Goal: Task Accomplishment & Management: Use online tool/utility

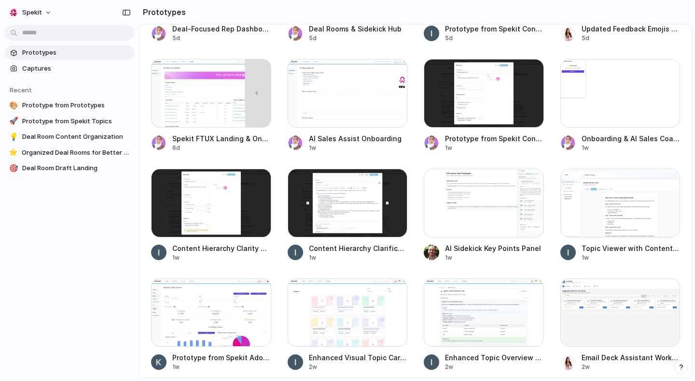
scroll to position [471, 0]
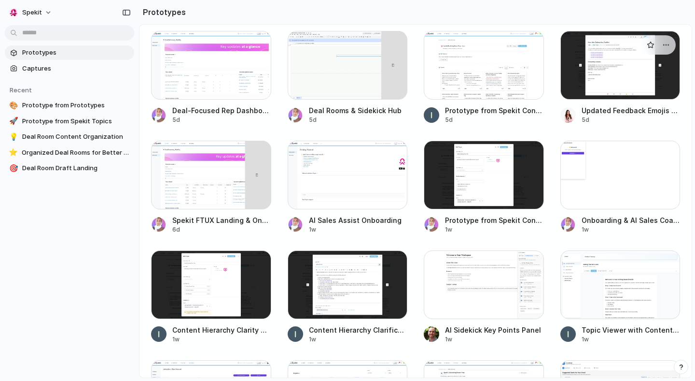
click at [611, 69] on div at bounding box center [621, 65] width 120 height 69
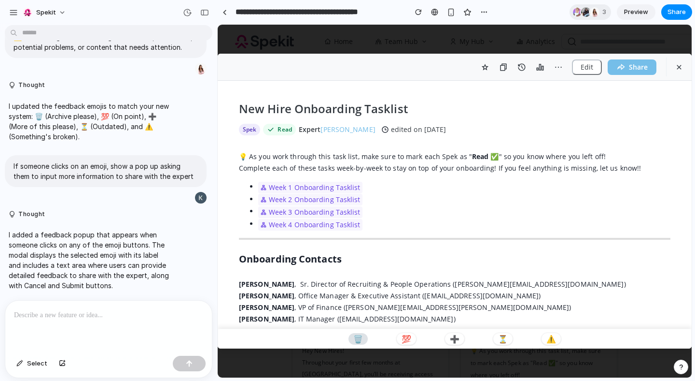
click at [361, 336] on p "🗑️" at bounding box center [359, 339] width 10 height 8
click at [355, 337] on p "🗑️" at bounding box center [359, 339] width 10 height 8
click at [356, 340] on p "🗑️" at bounding box center [359, 339] width 10 height 8
click at [93, 232] on p "I added a feedback popup that appears when someone clicks on any of the emoji b…" at bounding box center [89, 259] width 161 height 61
click at [404, 342] on p "💯" at bounding box center [407, 339] width 10 height 8
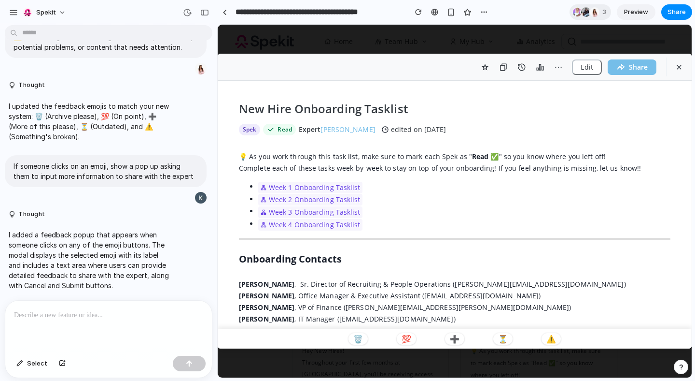
click at [478, 339] on div "🗑️ 💯 ➕ ⏳ ⚠️" at bounding box center [455, 338] width 474 height 20
click at [458, 338] on p "➕" at bounding box center [455, 339] width 10 height 8
click at [495, 339] on button "⏳" at bounding box center [503, 339] width 19 height 12
click at [549, 335] on p "⚠️" at bounding box center [552, 339] width 10 height 8
click at [305, 171] on p "Complete each of these tasks week-by-week to stay on top of your onboarding! If…" at bounding box center [455, 168] width 432 height 12
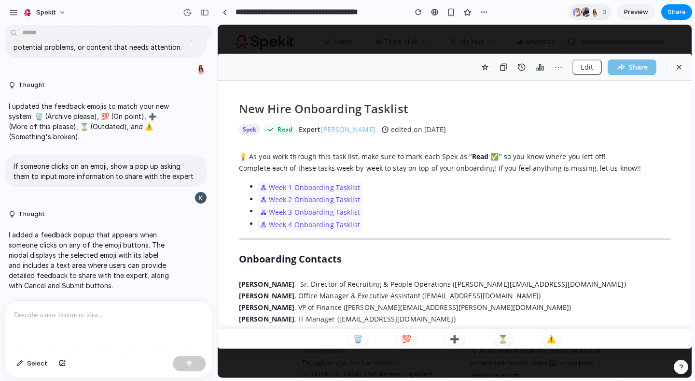
click at [310, 192] on link "Week 1 Onboarding Tasklist" at bounding box center [315, 188] width 92 height 12
click at [124, 312] on p at bounding box center [108, 315] width 189 height 12
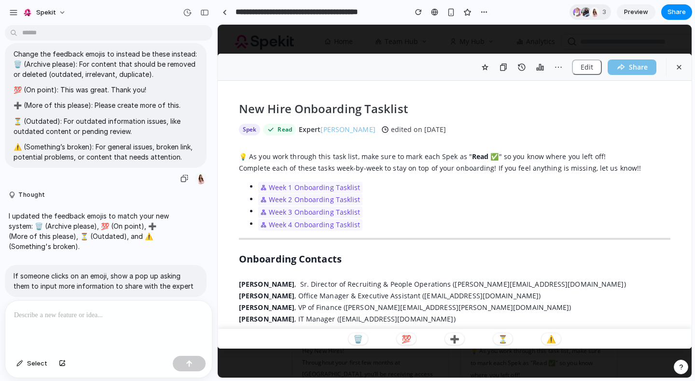
scroll to position [15, 0]
click at [365, 266] on div "💡 As you work through this task list, make sure to mark each Spek as " Read ✅ "…" at bounding box center [455, 239] width 432 height 177
click at [66, 335] on div at bounding box center [108, 325] width 207 height 51
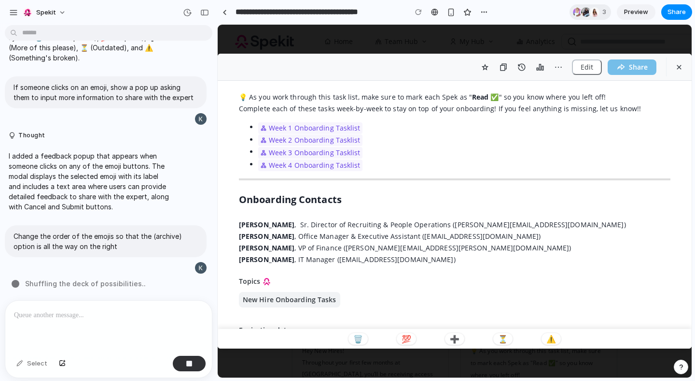
scroll to position [99, 0]
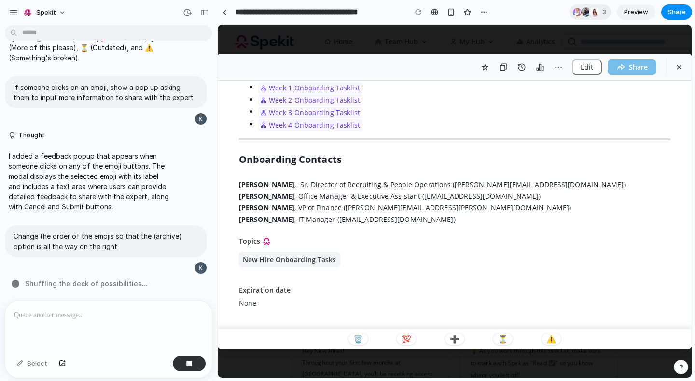
click at [297, 255] on span "New Hire Onboarding Tasks" at bounding box center [290, 259] width 94 height 10
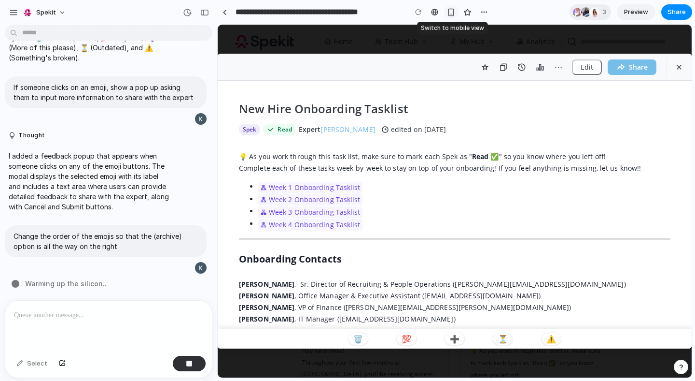
click at [447, 15] on div "button" at bounding box center [451, 12] width 8 height 8
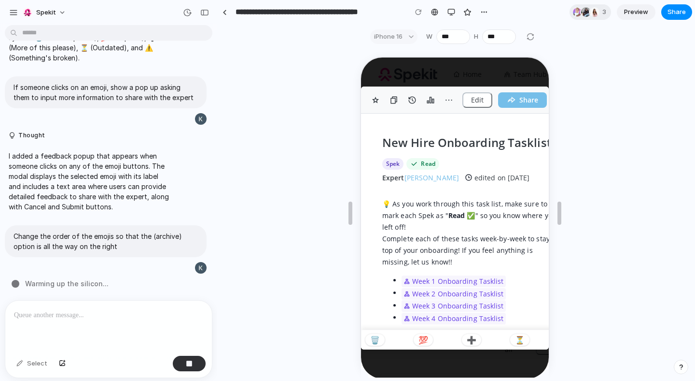
scroll to position [17, 0]
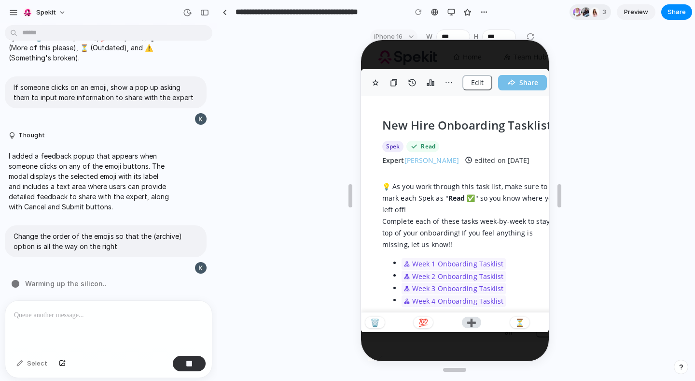
click at [467, 322] on p "➕" at bounding box center [471, 321] width 10 height 8
click at [517, 323] on p "⏳" at bounding box center [519, 321] width 10 height 8
click at [483, 75] on button "Edit" at bounding box center [476, 81] width 30 height 15
click at [521, 81] on button "Share" at bounding box center [521, 81] width 49 height 15
click at [380, 83] on button "button" at bounding box center [374, 81] width 15 height 15
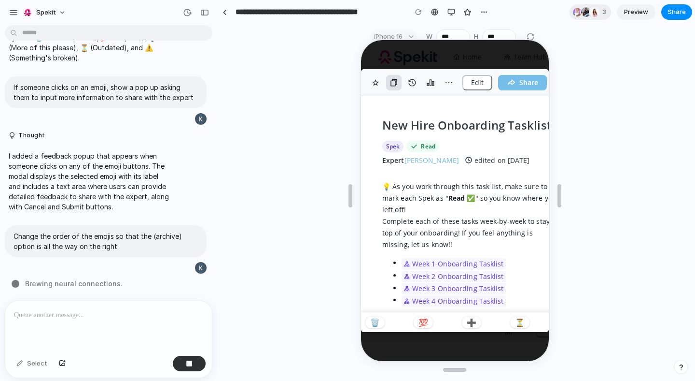
click at [400, 84] on button "button" at bounding box center [392, 81] width 15 height 15
click at [453, 13] on div "button" at bounding box center [452, 12] width 8 height 8
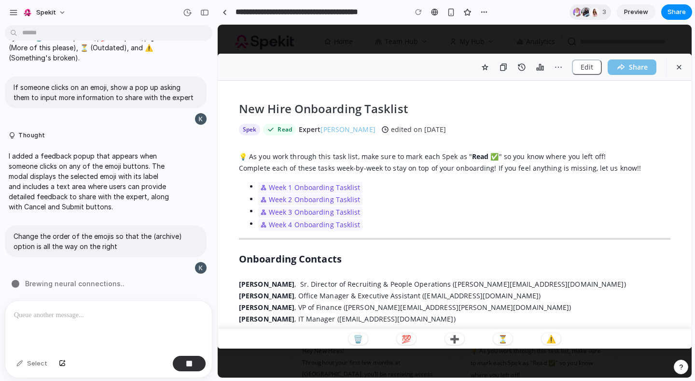
click at [112, 309] on p at bounding box center [106, 315] width 185 height 12
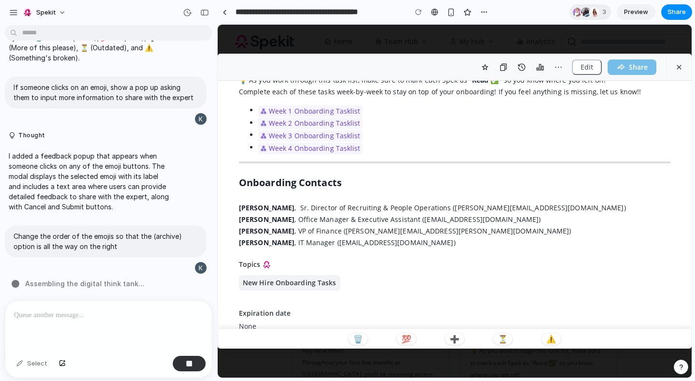
scroll to position [99, 0]
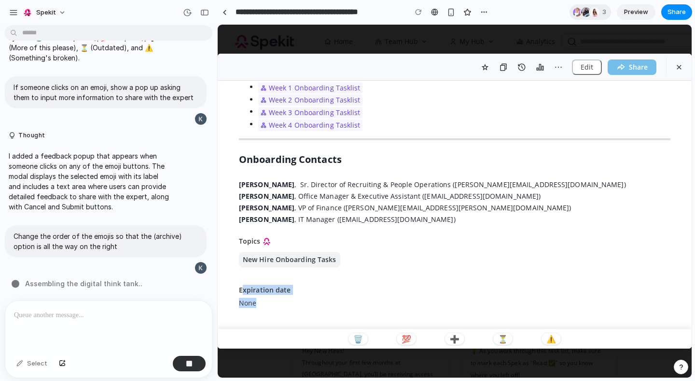
drag, startPoint x: 245, startPoint y: 292, endPoint x: 255, endPoint y: 310, distance: 20.1
click at [255, 310] on div "New Hire Onboarding Tasklist Spek Read Expert [PERSON_NAME] edited on [DATE] 💡 …" at bounding box center [455, 205] width 474 height 248
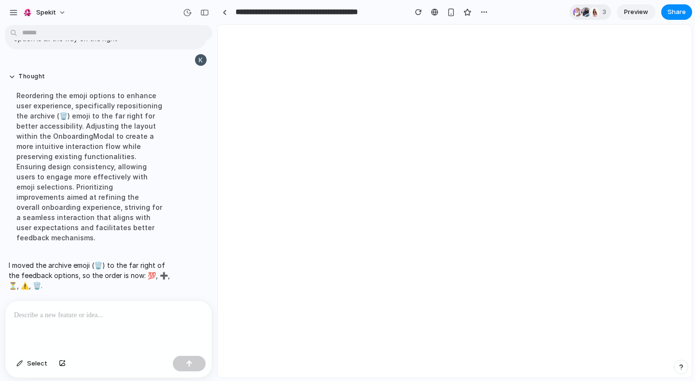
scroll to position [0, 0]
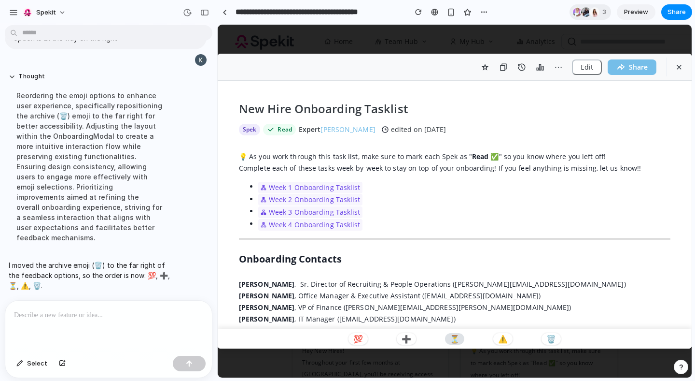
click at [456, 336] on p "⏳" at bounding box center [455, 339] width 10 height 8
click at [150, 312] on p at bounding box center [106, 315] width 185 height 12
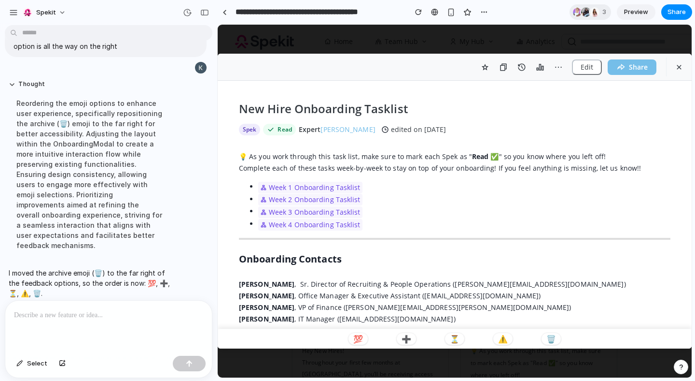
scroll to position [398, 0]
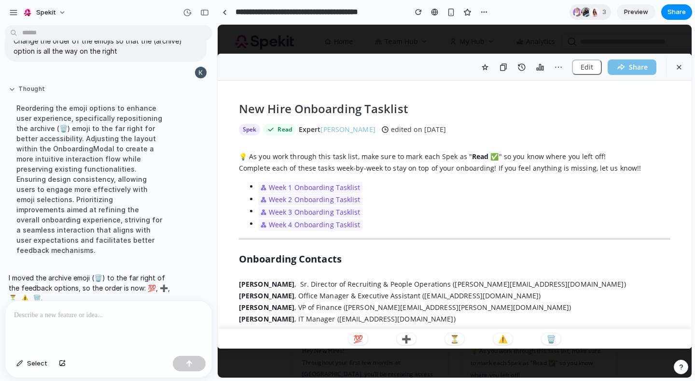
click at [17, 93] on button "Thought" at bounding box center [89, 89] width 161 height 8
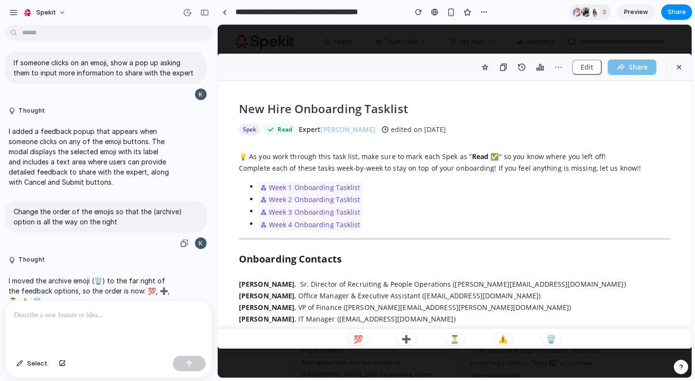
scroll to position [225, 0]
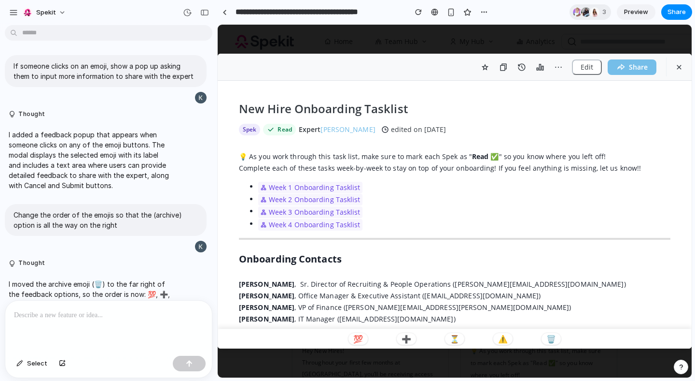
click at [60, 316] on p at bounding box center [106, 315] width 185 height 12
click at [53, 156] on p "I added a feedback popup that appears when someone clicks on any of the emoji b…" at bounding box center [89, 159] width 161 height 61
click at [26, 112] on button "Thought" at bounding box center [89, 114] width 161 height 8
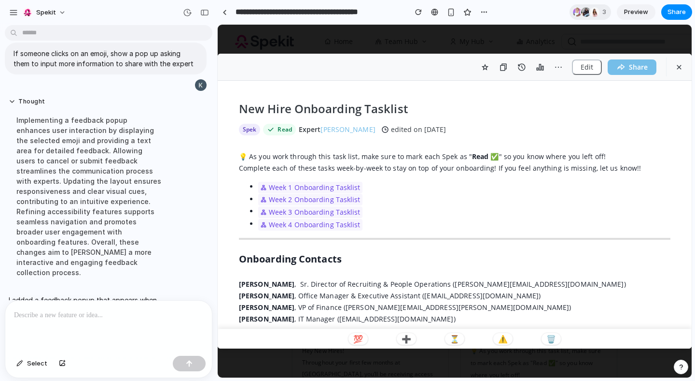
scroll to position [238, 0]
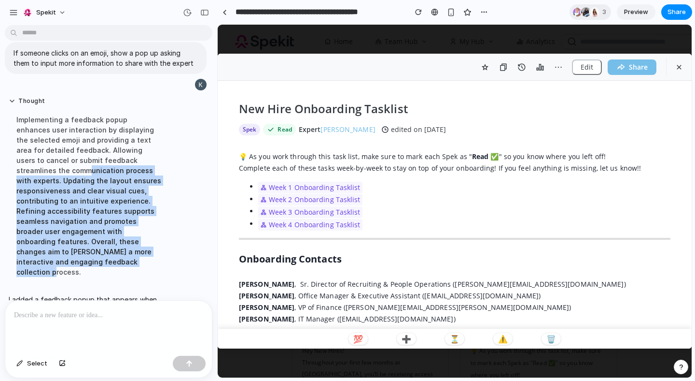
drag, startPoint x: 37, startPoint y: 170, endPoint x: 95, endPoint y: 263, distance: 108.9
click at [95, 263] on div "Implementing a feedback popup enhances user interaction by displaying the selec…" at bounding box center [89, 196] width 161 height 174
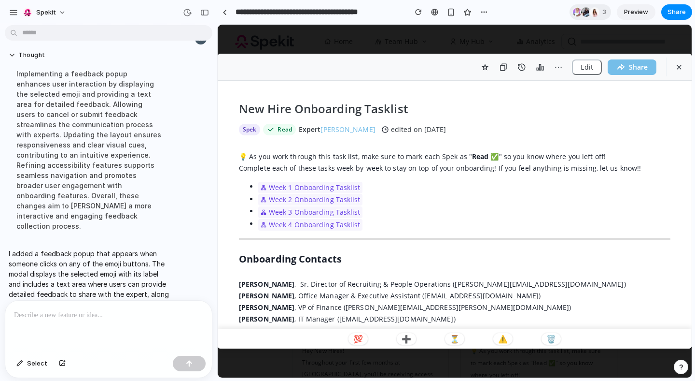
scroll to position [326, 0]
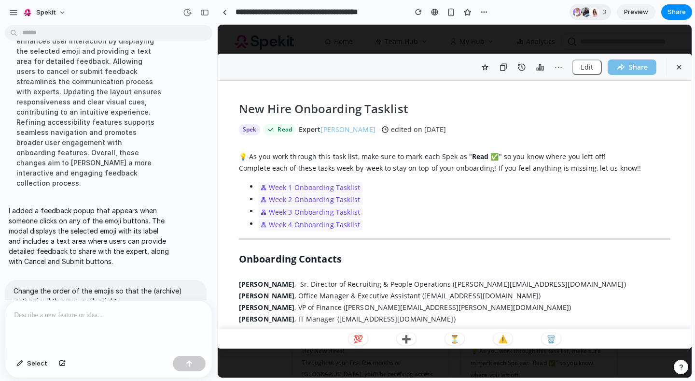
click at [67, 223] on p "I added a feedback popup that appears when someone clicks on any of the emoji b…" at bounding box center [89, 235] width 161 height 61
click at [111, 253] on p "I added a feedback popup that appears when someone clicks on any of the emoji b…" at bounding box center [89, 235] width 161 height 61
click at [309, 241] on div "💡 As you work through this task list, make sure to mark each Spek as " Read ✅ "…" at bounding box center [455, 239] width 432 height 177
click at [379, 331] on div "💯 ➕ ⏳ ⚠️ 🗑️" at bounding box center [455, 338] width 474 height 20
click at [358, 335] on p "💯" at bounding box center [359, 339] width 10 height 8
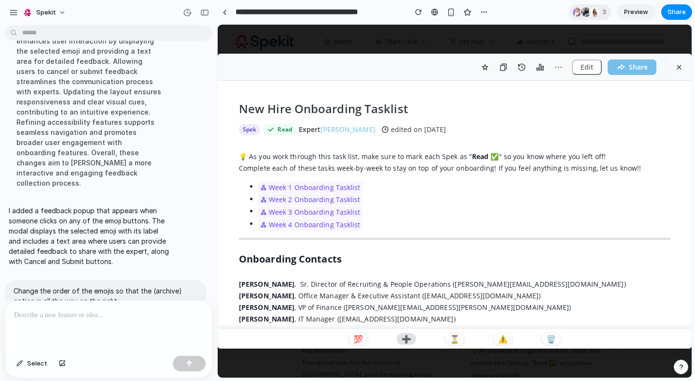
click at [407, 337] on p "➕" at bounding box center [407, 339] width 10 height 8
click at [456, 337] on p "⏳" at bounding box center [455, 339] width 10 height 8
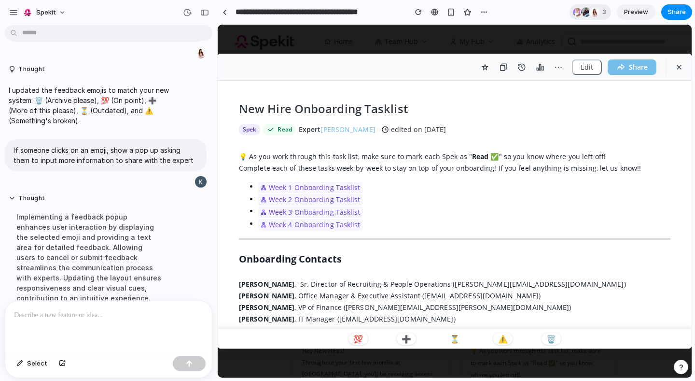
scroll to position [138, 0]
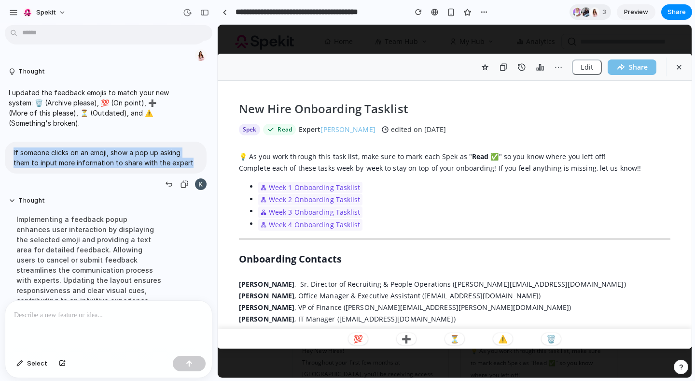
drag, startPoint x: 14, startPoint y: 152, endPoint x: 70, endPoint y: 184, distance: 64.5
click at [70, 184] on div "If someone clicks on an emoji, show a pop up asking them to input more informat…" at bounding box center [106, 166] width 202 height 49
copy p "If someone clicks on an emoji, show a pop up asking them to input more informat…"
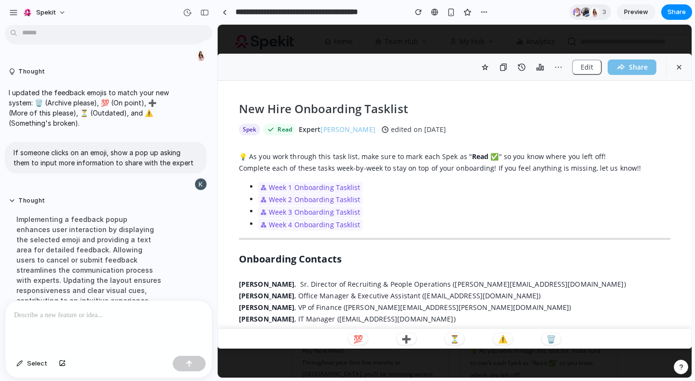
click at [67, 318] on div at bounding box center [108, 325] width 207 height 51
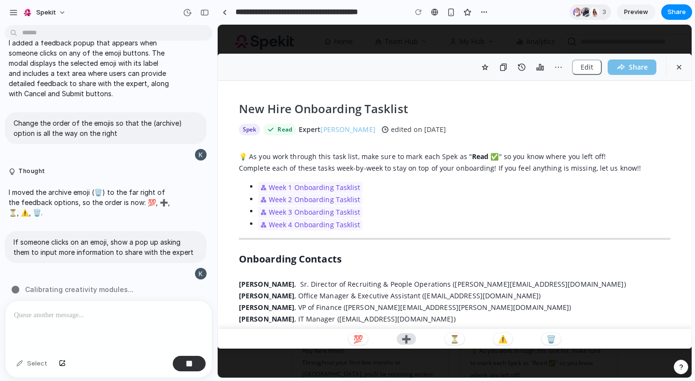
click at [406, 338] on p "➕" at bounding box center [407, 339] width 10 height 8
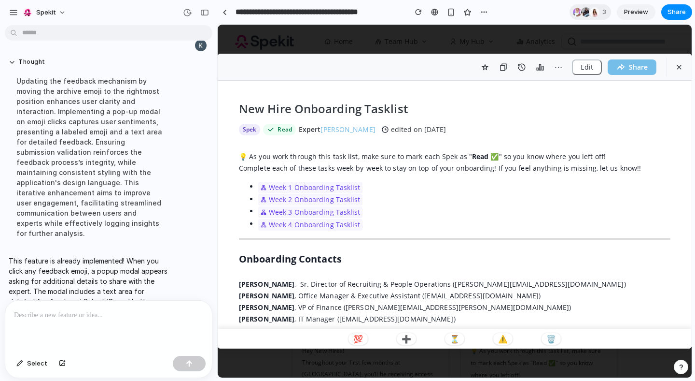
scroll to position [0, 0]
click at [357, 336] on p "💯" at bounding box center [359, 339] width 10 height 8
click at [123, 281] on p "This feature is already implemented! When you click any feedback emoji, a popup…" at bounding box center [89, 280] width 161 height 51
click at [131, 324] on div at bounding box center [108, 325] width 207 height 51
click at [91, 255] on p "This feature is already implemented! When you click any feedback emoji, a popup…" at bounding box center [89, 280] width 161 height 51
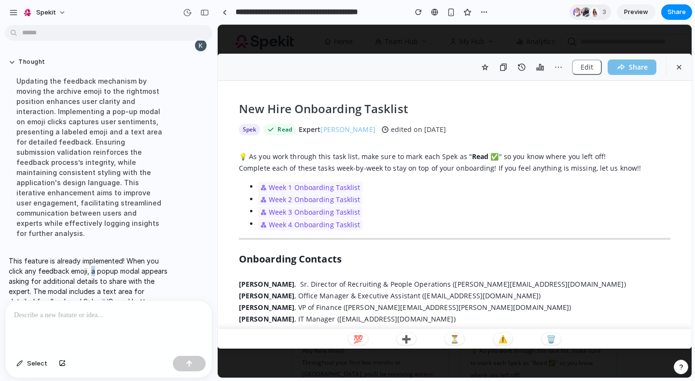
click at [91, 255] on p "This feature is already implemented! When you click any feedback emoji, a popup…" at bounding box center [89, 280] width 161 height 51
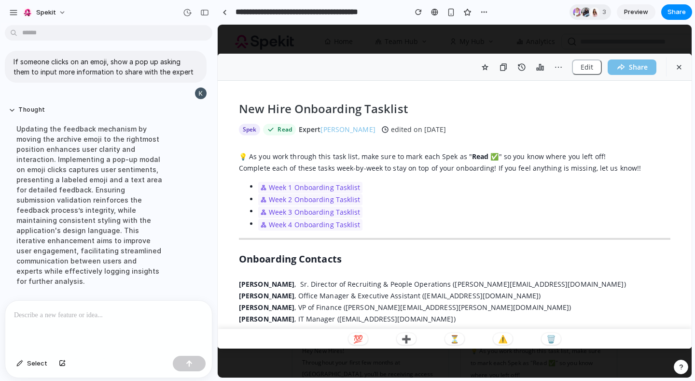
scroll to position [722, 0]
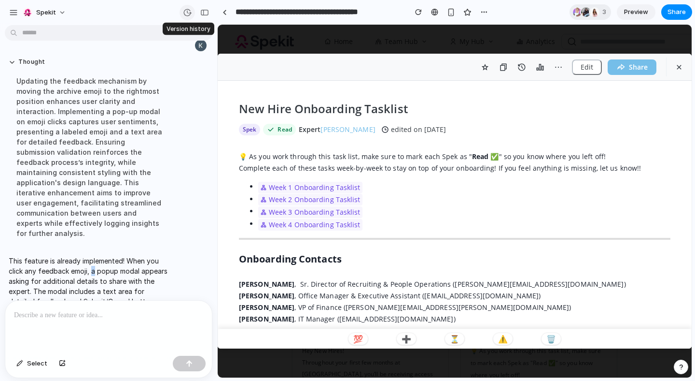
click at [186, 10] on div "button" at bounding box center [187, 12] width 9 height 9
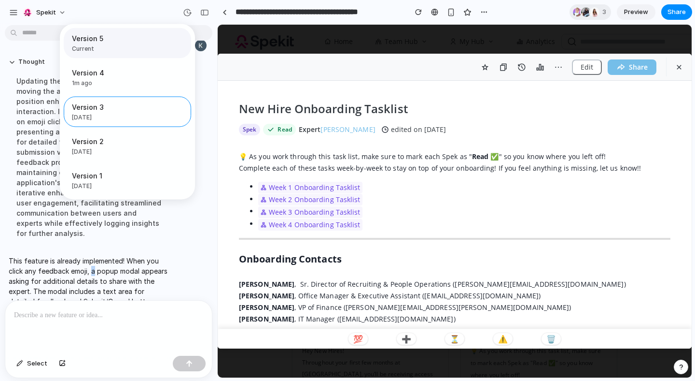
click at [113, 42] on span "Version 5" at bounding box center [124, 38] width 105 height 10
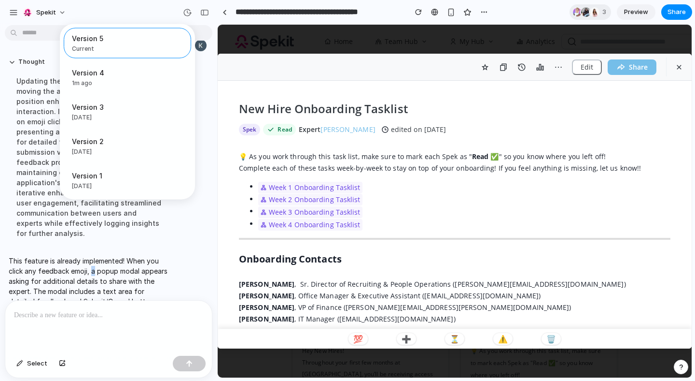
click at [357, 332] on div "Version 5 Current Version 4 1m ago Restore Version 3 [DATE] Restore Version 2 […" at bounding box center [347, 190] width 695 height 381
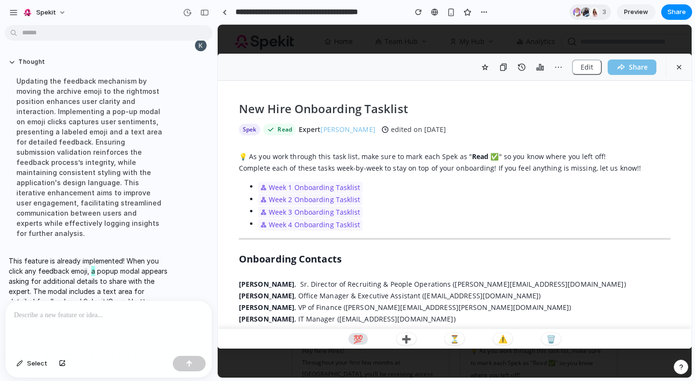
click at [358, 335] on p "💯" at bounding box center [359, 339] width 10 height 8
click at [407, 335] on p "➕" at bounding box center [407, 339] width 10 height 8
click at [456, 336] on p "⏳" at bounding box center [455, 339] width 10 height 8
click at [508, 340] on button "⚠️" at bounding box center [503, 339] width 19 height 12
click at [553, 337] on p "🗑️" at bounding box center [552, 339] width 10 height 8
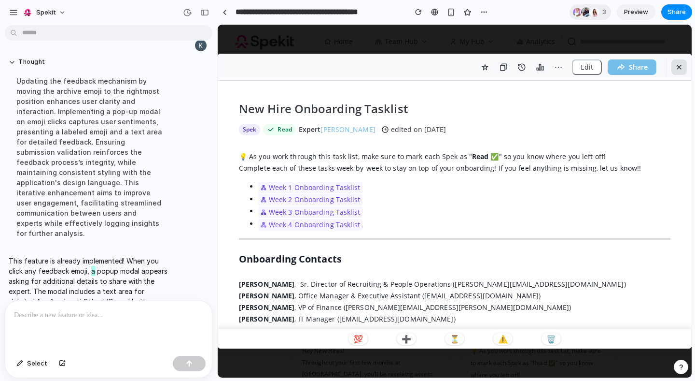
click at [676, 68] on icon "button" at bounding box center [679, 67] width 9 height 9
click at [633, 11] on span "Preview" at bounding box center [636, 12] width 24 height 10
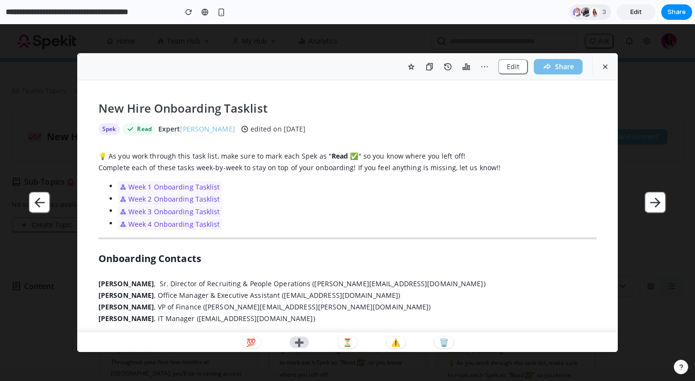
click at [301, 343] on p "➕" at bounding box center [300, 342] width 10 height 8
click at [350, 343] on p "⏳" at bounding box center [348, 342] width 10 height 8
click at [384, 342] on div "💯 ➕ ⏳ ⚠️ 🗑️" at bounding box center [347, 342] width 541 height 20
click at [397, 342] on p "⚠️" at bounding box center [396, 342] width 10 height 8
click at [455, 341] on div "💯 ➕ ⏳ ⚠️ 🗑️" at bounding box center [347, 342] width 541 height 20
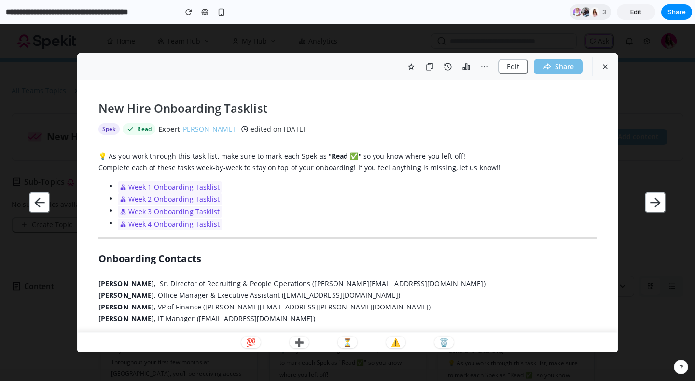
click at [632, 15] on span "Edit" at bounding box center [637, 12] width 12 height 10
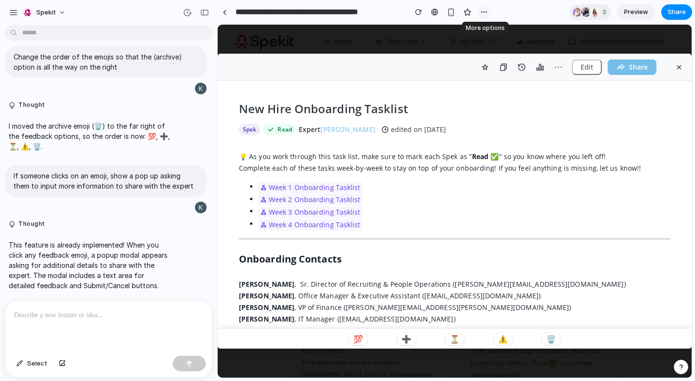
click at [484, 14] on div "button" at bounding box center [485, 12] width 8 height 8
click at [431, 42] on div "Duplicate Delete" at bounding box center [347, 190] width 695 height 381
click at [418, 9] on div "button" at bounding box center [418, 12] width 7 height 7
click at [352, 339] on button "💯" at bounding box center [358, 339] width 19 height 12
click at [405, 338] on p "➕" at bounding box center [407, 339] width 10 height 8
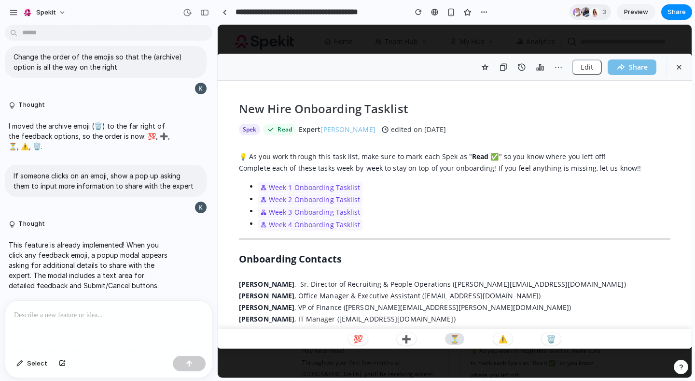
click at [457, 338] on p "⏳" at bounding box center [455, 339] width 10 height 8
click at [506, 340] on p "⚠️" at bounding box center [503, 339] width 10 height 8
click at [544, 338] on button "🗑️" at bounding box center [551, 339] width 19 height 12
click at [560, 67] on icon "button" at bounding box center [558, 67] width 9 height 9
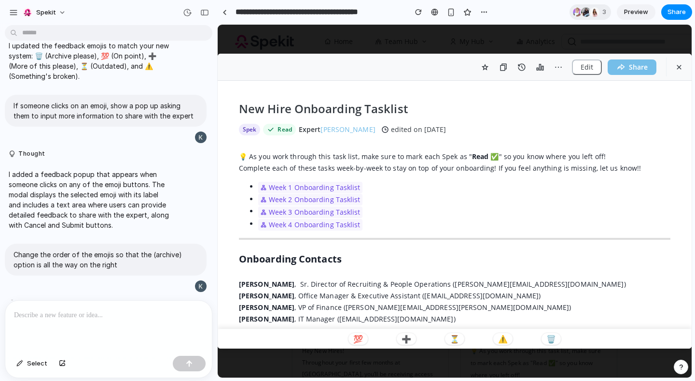
scroll to position [387, 0]
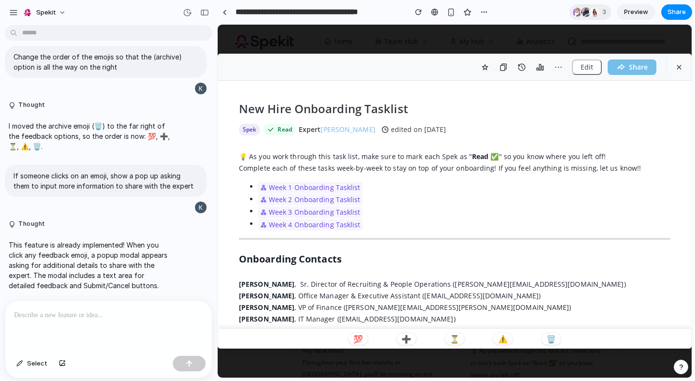
click at [47, 316] on p at bounding box center [108, 315] width 189 height 12
